Goal: Task Accomplishment & Management: Manage account settings

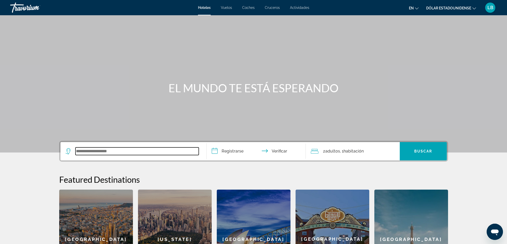
click at [102, 150] on input "Widget de búsqueda" at bounding box center [137, 152] width 123 height 8
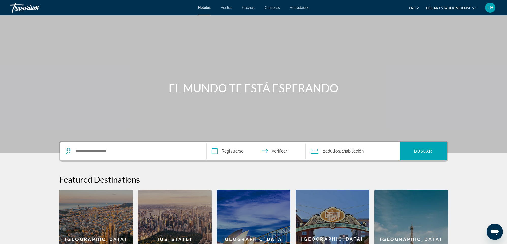
click at [474, 8] on icon "Cambiar moneda" at bounding box center [475, 9] width 4 height 4
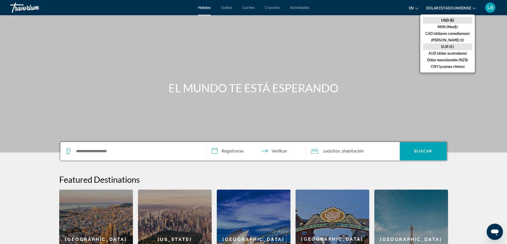
click at [449, 45] on font "EUR (€)" at bounding box center [448, 47] width 13 height 4
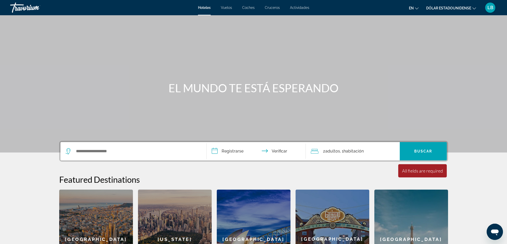
click at [474, 7] on icon "Cambiar moneda" at bounding box center [475, 9] width 4 height 4
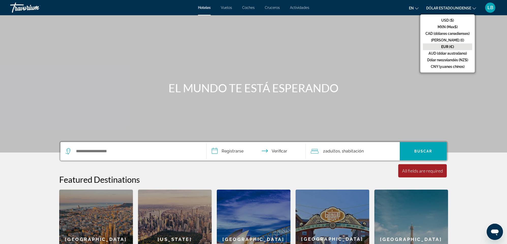
click at [452, 43] on button "EUR (€)" at bounding box center [447, 46] width 49 height 7
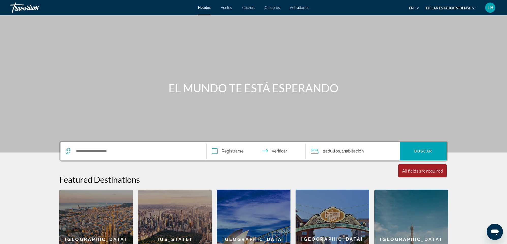
click at [452, 43] on div "Contenido principal" at bounding box center [253, 76] width 507 height 153
click at [456, 6] on font "Dólar estadounidense" at bounding box center [448, 8] width 45 height 4
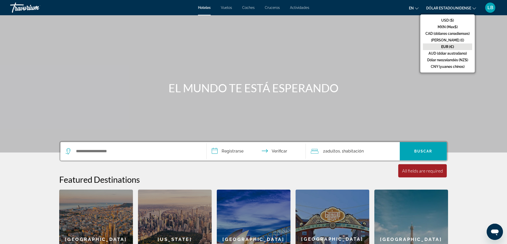
click at [445, 46] on font "EUR (€)" at bounding box center [448, 47] width 13 height 4
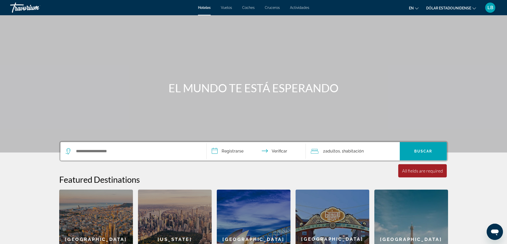
click at [489, 5] on font "LB" at bounding box center [491, 7] width 6 height 5
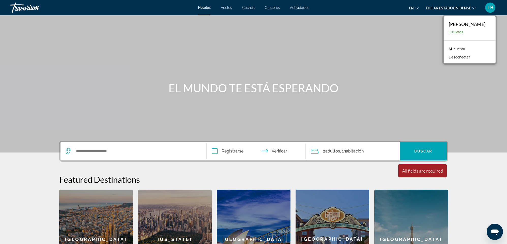
click at [449, 49] on font "Mi cuenta" at bounding box center [457, 49] width 16 height 4
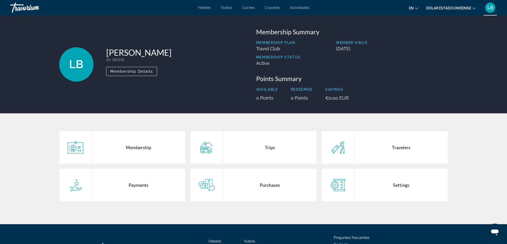
click at [473, 8] on icon "Cambiar moneda" at bounding box center [475, 9] width 4 height 4
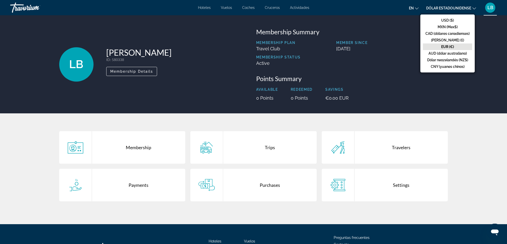
click at [492, 9] on font "LB" at bounding box center [491, 7] width 6 height 5
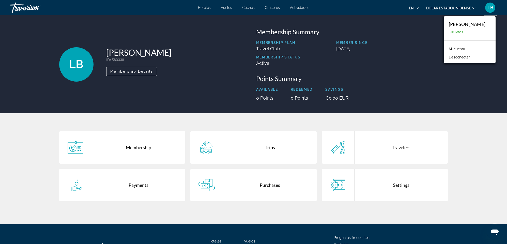
click at [419, 8] on icon "Cambiar idioma" at bounding box center [417, 9] width 4 height 4
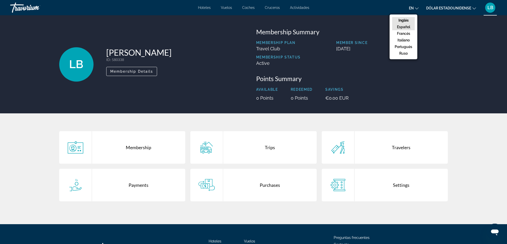
click at [405, 27] on font "Español" at bounding box center [403, 27] width 13 height 4
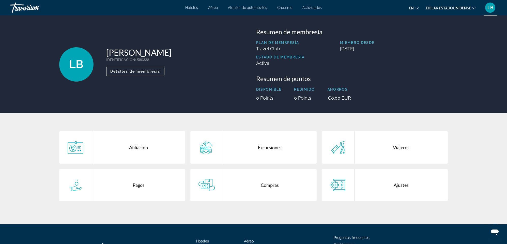
click at [197, 7] on font "Hoteles" at bounding box center [191, 8] width 13 height 4
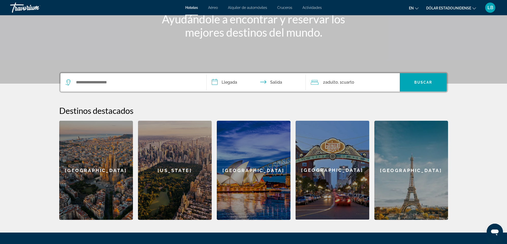
scroll to position [18, 0]
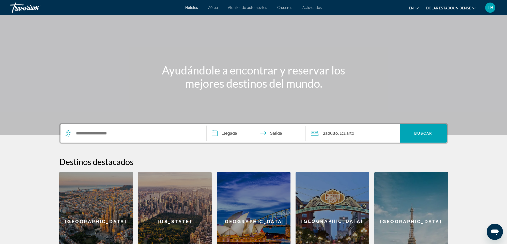
click at [486, 8] on div "LB" at bounding box center [490, 8] width 10 height 10
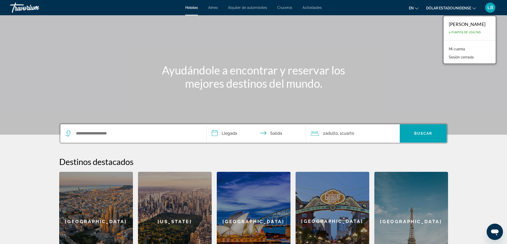
click at [491, 9] on font "LB" at bounding box center [491, 7] width 6 height 5
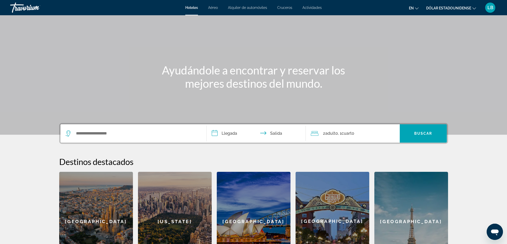
click at [491, 9] on font "LB" at bounding box center [491, 7] width 6 height 5
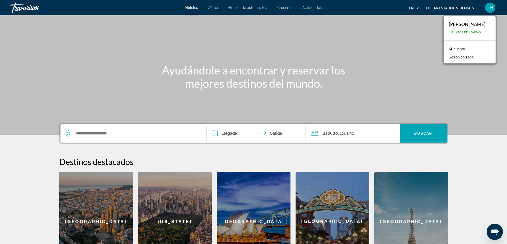
click at [449, 48] on font "Mi cuenta" at bounding box center [457, 49] width 16 height 4
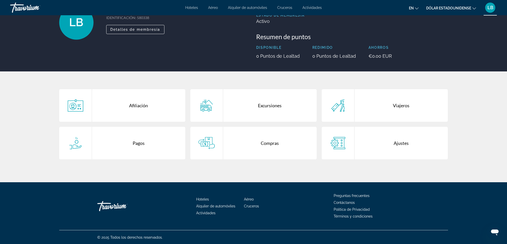
scroll to position [43, 0]
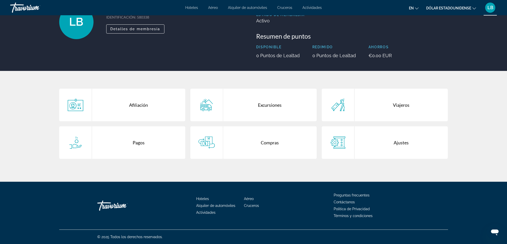
click at [278, 140] on div "Compras" at bounding box center [270, 142] width 94 height 33
